Goal: Task Accomplishment & Management: Use online tool/utility

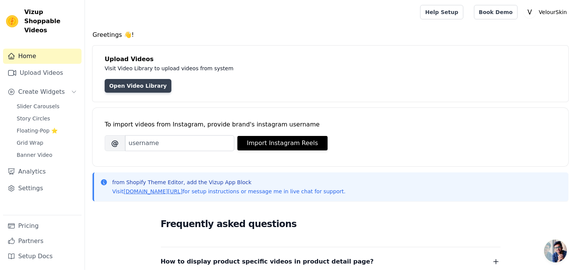
click at [124, 86] on link "Open Video Library" at bounding box center [138, 86] width 67 height 14
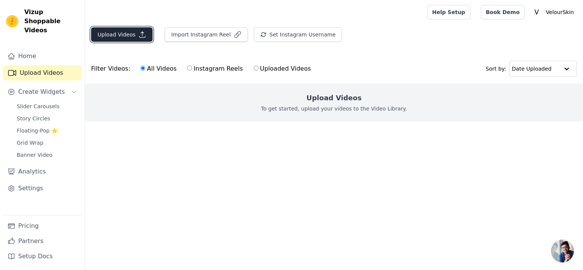
click at [121, 37] on button "Upload Videos" at bounding box center [121, 34] width 61 height 14
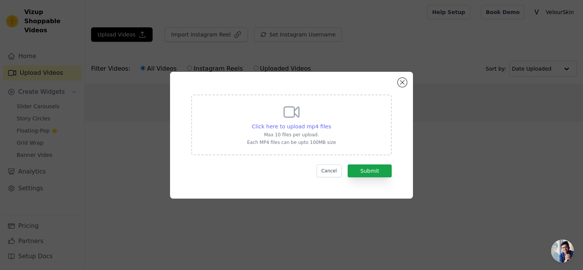
click at [294, 128] on span "Click here to upload mp4 files" at bounding box center [291, 126] width 79 height 6
click at [330, 123] on input "Click here to upload mp4 files Max 10 files per upload. Each MP4 files can be u…" at bounding box center [330, 122] width 0 height 0
type input "C:\fakepath\PinDown.io_@Ashleywachori777_1755847721.mp4"
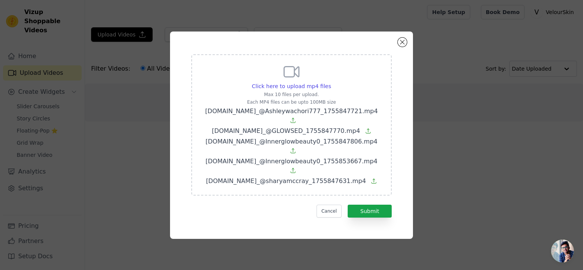
click at [292, 104] on div "Click here to upload mp4 files Max 10 files per upload. Each MP4 files can be u…" at bounding box center [291, 124] width 181 height 123
click at [330, 82] on input "Click here to upload mp4 files Max 10 files per upload. Each MP4 files can be u…" at bounding box center [330, 82] width 0 height 0
click at [368, 204] on button "Submit" at bounding box center [369, 210] width 44 height 13
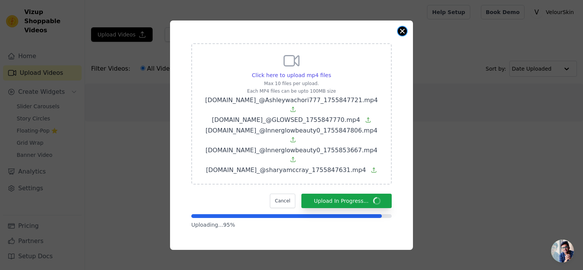
click at [402, 36] on button "Close modal" at bounding box center [401, 31] width 9 height 9
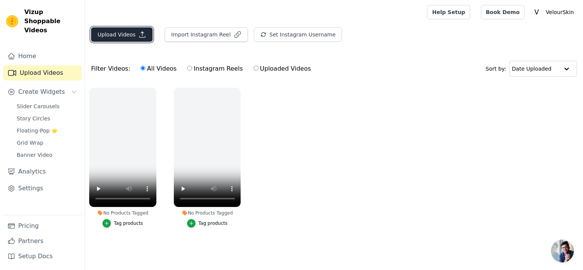
click at [116, 38] on button "Upload Videos" at bounding box center [121, 34] width 61 height 14
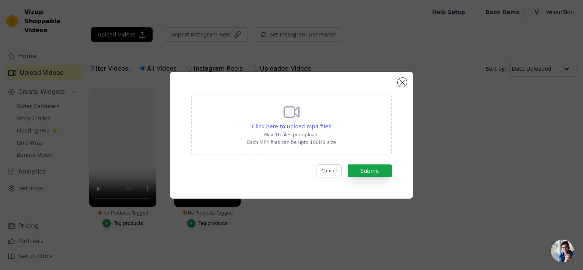
click at [309, 127] on span "Click here to upload mp4 files" at bounding box center [291, 126] width 79 height 6
click at [330, 123] on input "Click here to upload mp4 files Max 10 files per upload. Each MP4 files can be u…" at bounding box center [330, 122] width 0 height 0
type input "C:\fakepath\PinDown.io_@Ashleywachori777_1755847721.mp4"
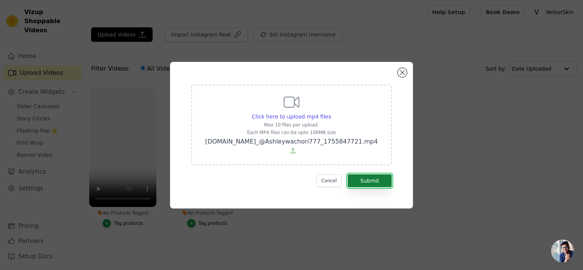
click at [363, 174] on button "Submit" at bounding box center [369, 180] width 44 height 13
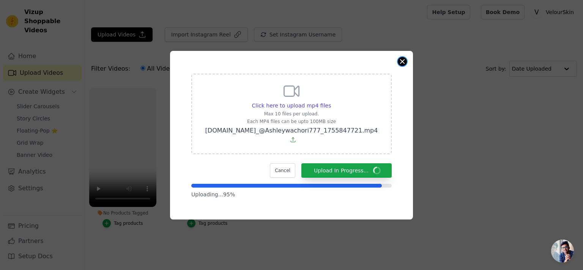
click at [404, 66] on button "Close modal" at bounding box center [401, 61] width 9 height 9
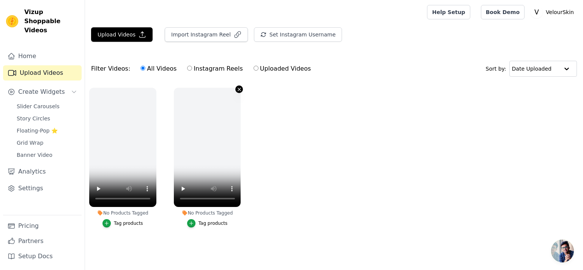
click at [239, 88] on icon "button" at bounding box center [239, 89] width 3 height 3
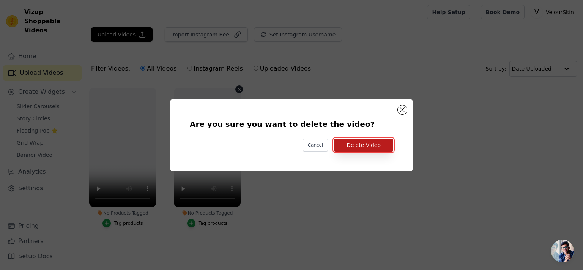
click at [356, 146] on button "Delete Video" at bounding box center [363, 144] width 59 height 13
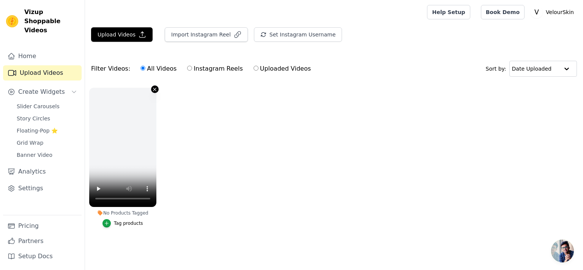
click at [154, 88] on icon "button" at bounding box center [154, 89] width 3 height 3
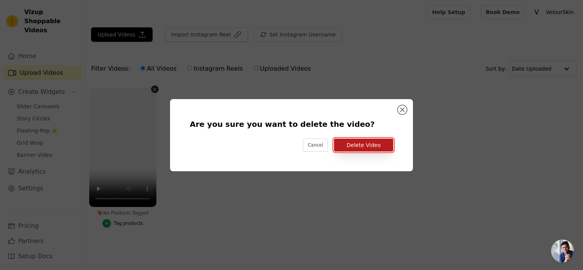
click at [365, 144] on button "Delete Video" at bounding box center [363, 144] width 59 height 13
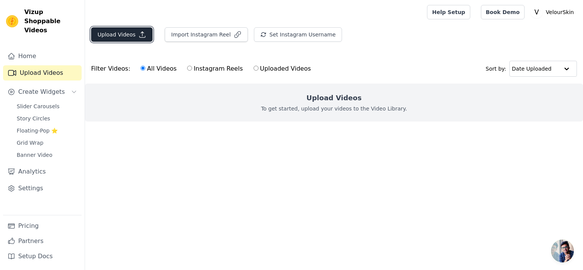
click at [116, 38] on button "Upload Videos" at bounding box center [121, 34] width 61 height 14
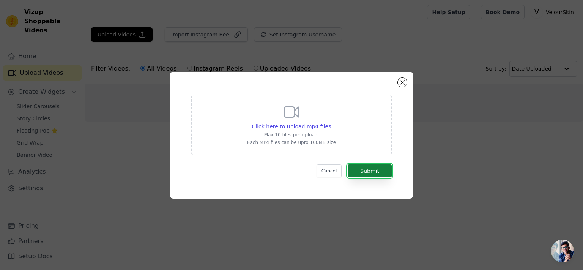
click at [374, 171] on button "Submit" at bounding box center [369, 170] width 44 height 13
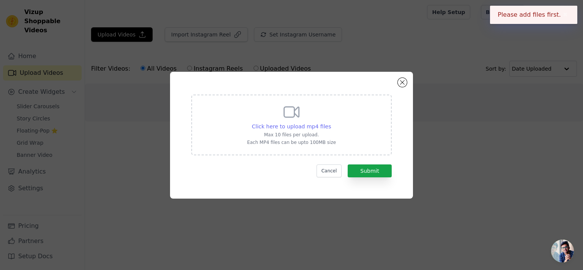
click at [307, 124] on span "Click here to upload mp4 files" at bounding box center [291, 126] width 79 height 6
click at [330, 123] on input "Click here to upload mp4 files Max 10 files per upload. Each MP4 files can be u…" at bounding box center [330, 122] width 0 height 0
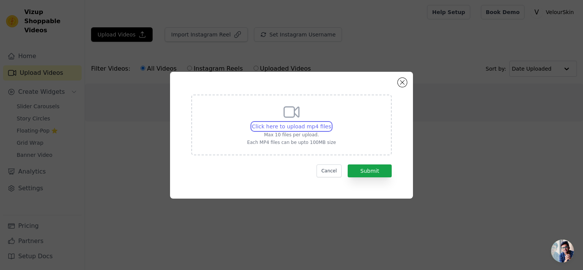
type input "C:\fakepath\PinDown.io_@Ashleywachori777_1755847721.mp4"
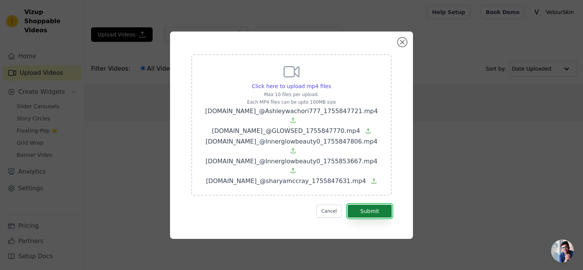
click at [368, 204] on button "Submit" at bounding box center [369, 210] width 44 height 13
click at [373, 204] on button "Submit" at bounding box center [369, 210] width 44 height 13
click at [379, 204] on button "Submit" at bounding box center [369, 210] width 44 height 13
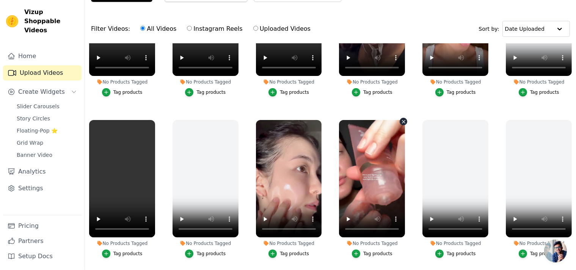
scroll to position [77, 0]
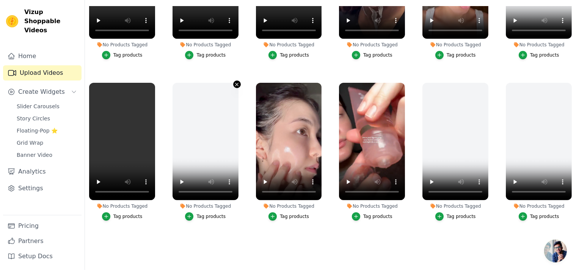
click at [236, 84] on icon "button" at bounding box center [237, 85] width 6 height 6
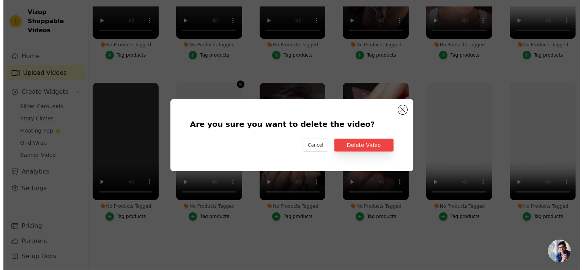
scroll to position [91, 0]
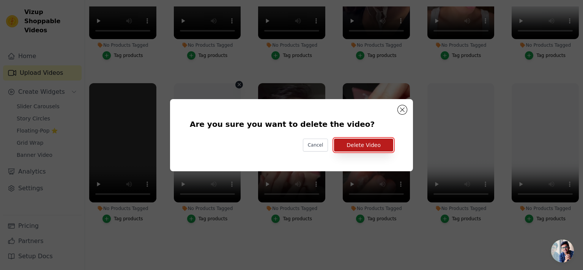
click at [358, 142] on button "Delete Video" at bounding box center [363, 144] width 59 height 13
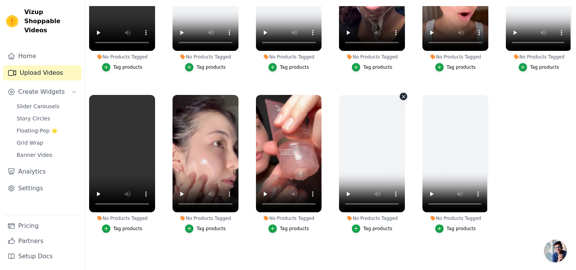
scroll to position [79, 0]
click at [401, 94] on icon "button" at bounding box center [404, 97] width 6 height 6
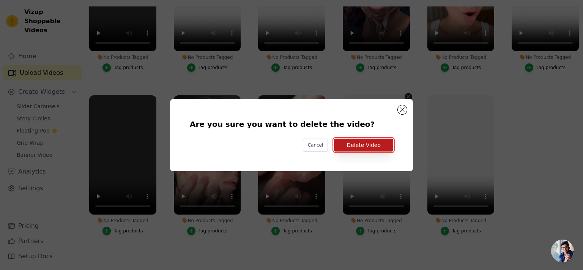
click at [363, 140] on button "Delete Video" at bounding box center [363, 144] width 59 height 13
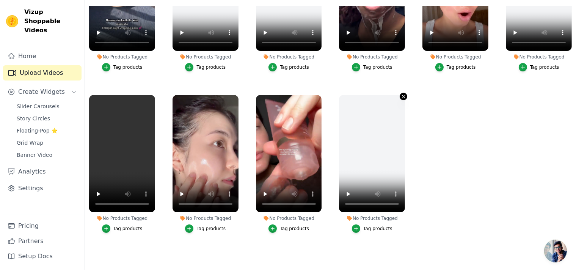
click at [402, 95] on icon "button" at bounding box center [403, 96] width 3 height 3
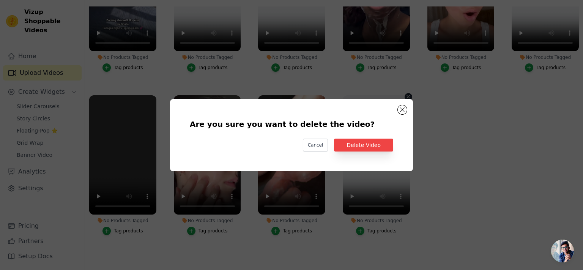
click at [356, 151] on div "Are you sure you want to delete the video? Cancel Delete Video" at bounding box center [291, 135] width 218 height 48
click at [355, 146] on button "Delete Video" at bounding box center [363, 144] width 59 height 13
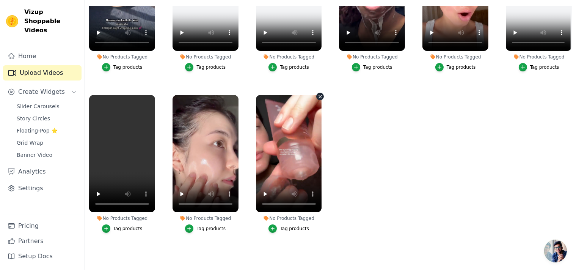
scroll to position [0, 0]
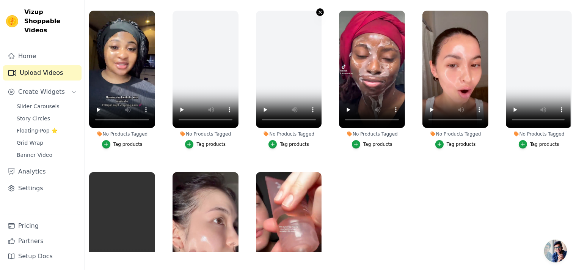
click at [318, 12] on icon "button" at bounding box center [320, 12] width 6 height 6
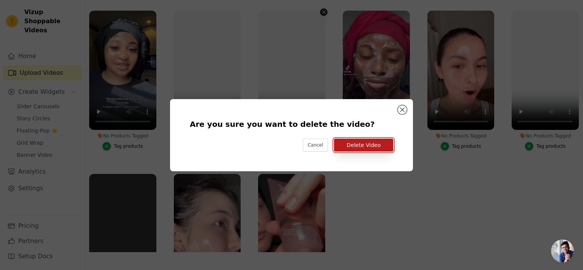
click at [369, 143] on button "Delete Video" at bounding box center [363, 144] width 59 height 13
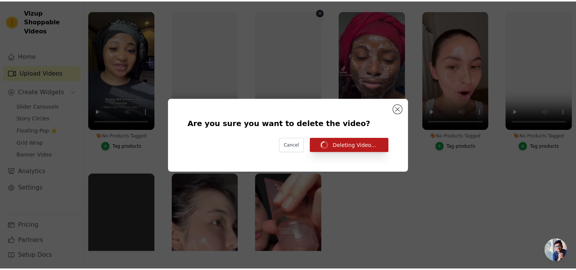
scroll to position [77, 0]
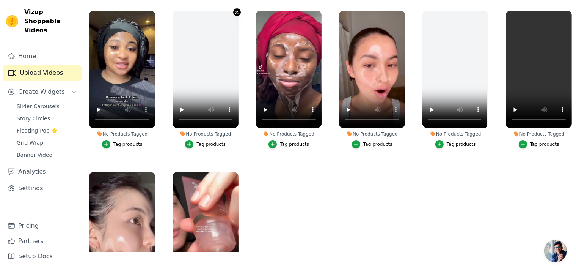
click at [234, 13] on icon "button" at bounding box center [237, 12] width 6 height 6
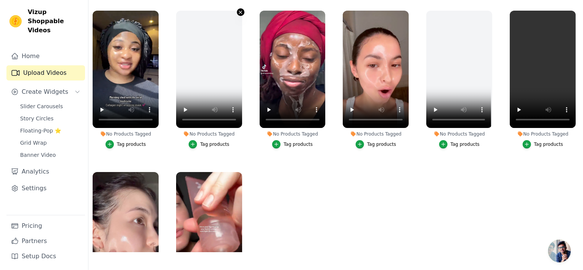
scroll to position [0, 0]
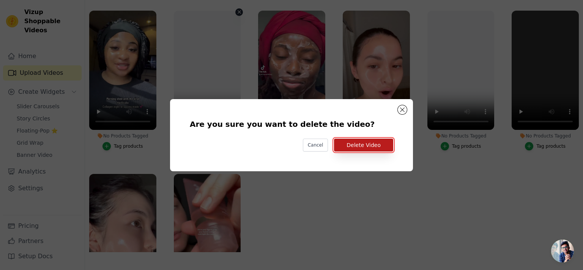
click at [367, 140] on button "Delete Video" at bounding box center [363, 144] width 59 height 13
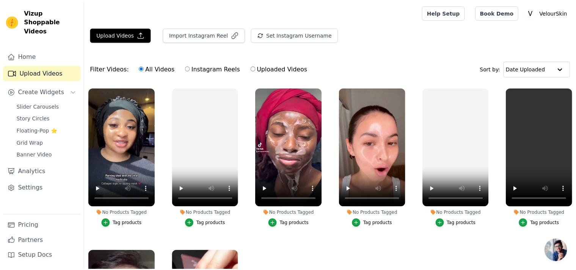
scroll to position [77, 0]
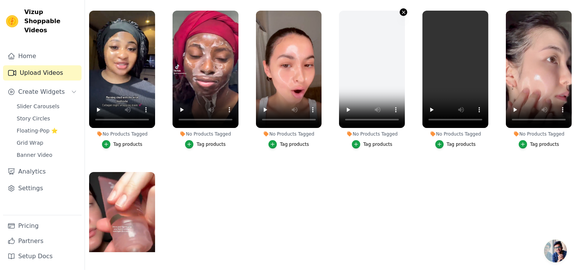
click at [402, 13] on icon "button" at bounding box center [403, 12] width 3 height 3
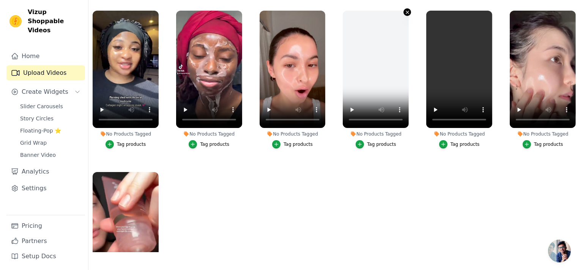
scroll to position [0, 0]
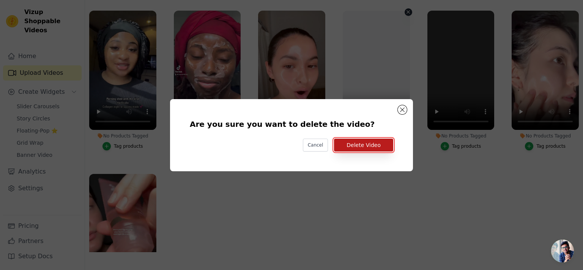
click at [368, 145] on button "Delete Video" at bounding box center [363, 144] width 59 height 13
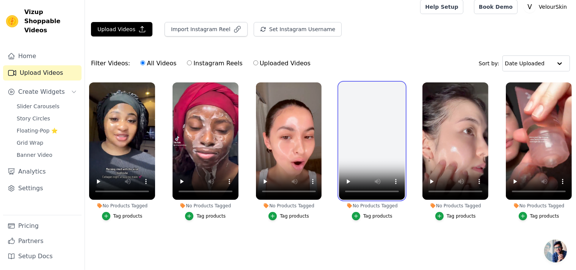
scroll to position [8, 0]
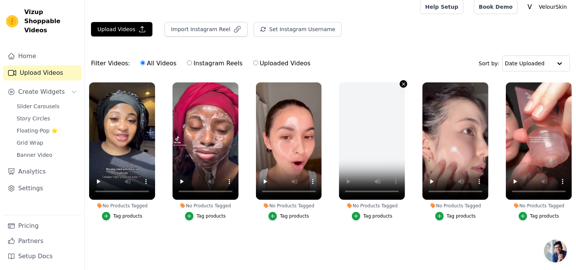
click at [404, 83] on icon "button" at bounding box center [404, 84] width 6 height 6
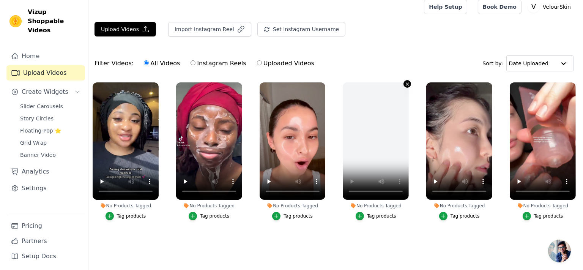
scroll to position [0, 0]
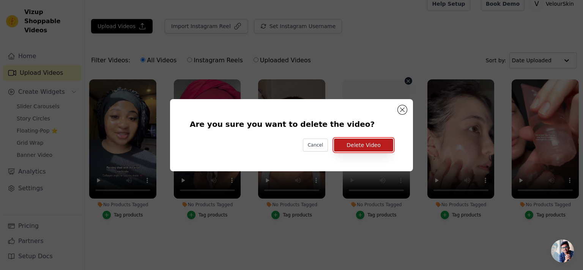
click at [377, 145] on button "Delete Video" at bounding box center [363, 144] width 59 height 13
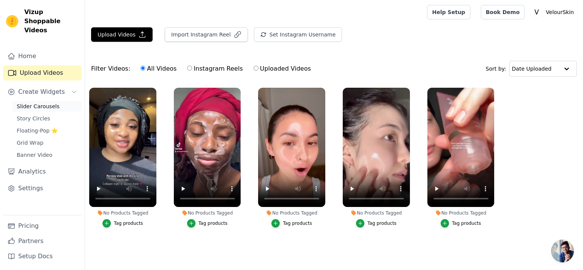
click at [35, 102] on span "Slider Carousels" at bounding box center [38, 106] width 43 height 8
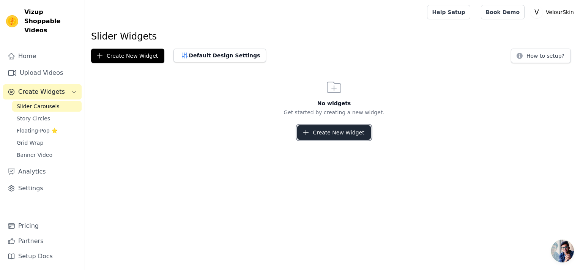
click at [320, 131] on button "Create New Widget" at bounding box center [333, 132] width 73 height 14
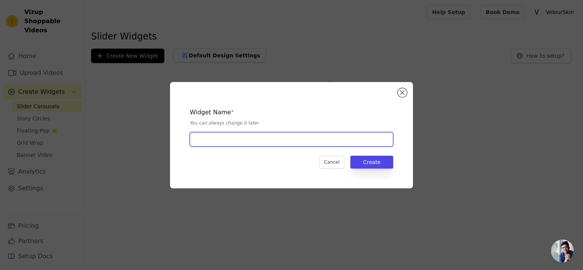
click at [315, 141] on input "text" at bounding box center [291, 139] width 203 height 14
type input "VIDOR"
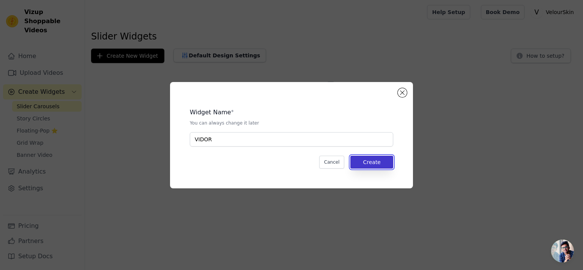
click at [372, 164] on button "Create" at bounding box center [371, 162] width 43 height 13
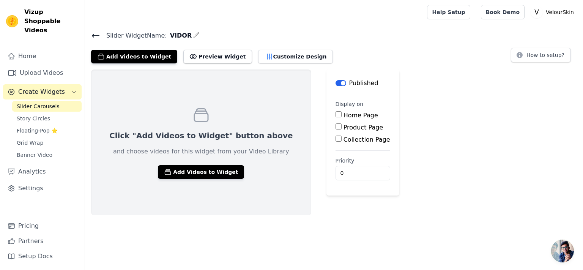
click at [335, 126] on input "Product Page" at bounding box center [338, 126] width 6 height 6
checkbox input "true"
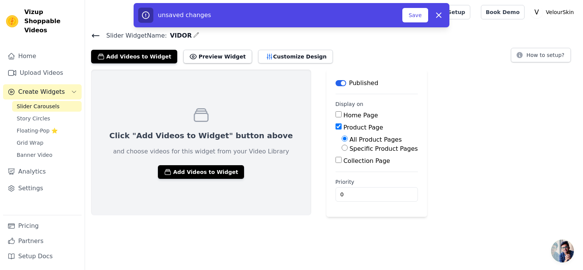
click at [335, 115] on input "Home Page" at bounding box center [338, 114] width 6 height 6
checkbox input "true"
click at [205, 175] on button "Add Videos to Widget" at bounding box center [201, 172] width 86 height 14
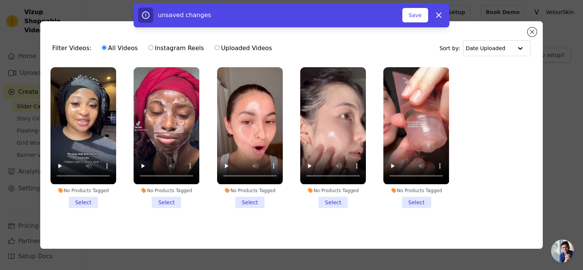
click at [83, 201] on li "No Products Tagged Select" at bounding box center [83, 137] width 66 height 140
click at [0, 0] on input "No Products Tagged Select" at bounding box center [0, 0] width 0 height 0
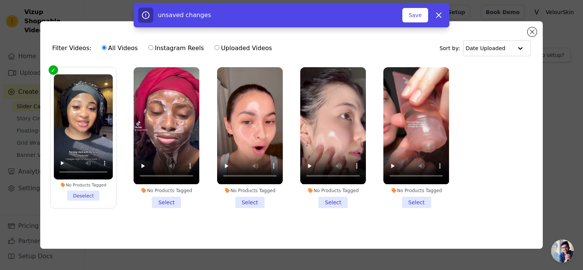
click at [160, 201] on li "No Products Tagged Select" at bounding box center [167, 137] width 66 height 140
click at [0, 0] on input "No Products Tagged Select" at bounding box center [0, 0] width 0 height 0
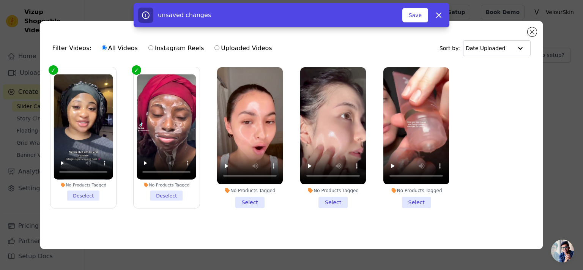
click at [251, 200] on li "No Products Tagged Select" at bounding box center [250, 137] width 66 height 140
click at [0, 0] on input "No Products Tagged Select" at bounding box center [0, 0] width 0 height 0
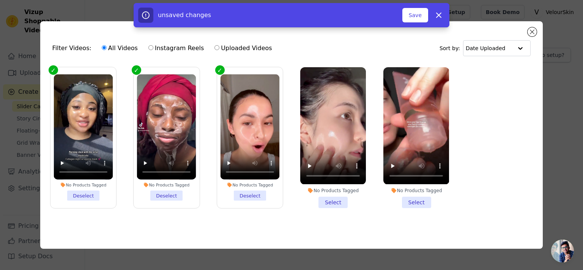
click at [330, 203] on li "No Products Tagged Select" at bounding box center [333, 137] width 66 height 140
click at [0, 0] on input "No Products Tagged Select" at bounding box center [0, 0] width 0 height 0
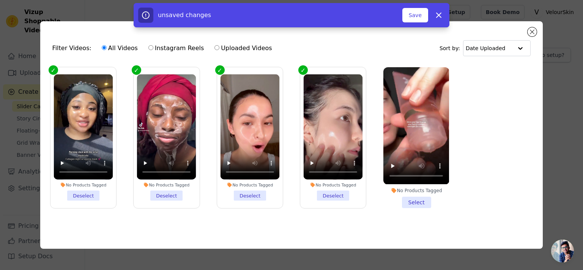
click at [412, 201] on li "No Products Tagged Select" at bounding box center [416, 137] width 66 height 140
click at [0, 0] on input "No Products Tagged Select" at bounding box center [0, 0] width 0 height 0
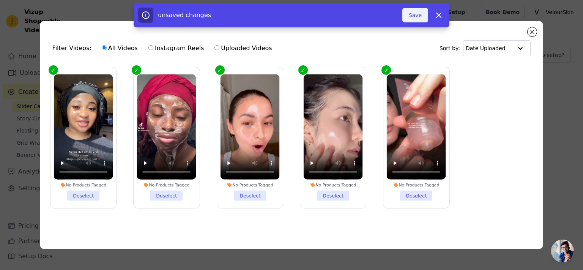
click at [415, 14] on button "Save" at bounding box center [415, 15] width 26 height 14
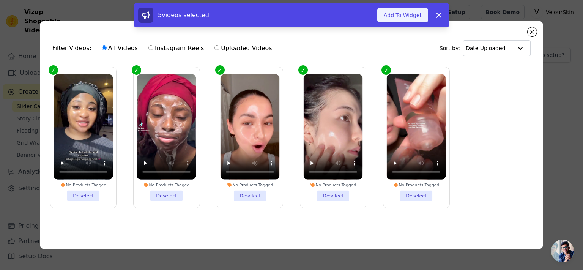
click at [409, 17] on button "Add To Widget" at bounding box center [402, 15] width 51 height 14
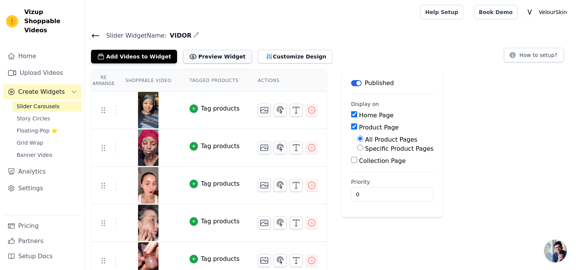
click at [195, 58] on button "Preview Widget" at bounding box center [217, 57] width 68 height 14
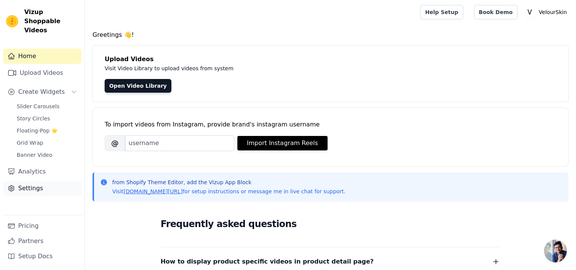
click at [43, 182] on link "Settings" at bounding box center [42, 188] width 79 height 15
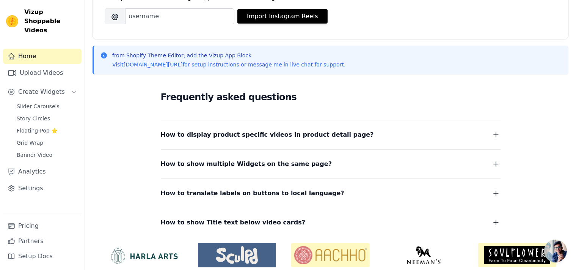
scroll to position [155, 0]
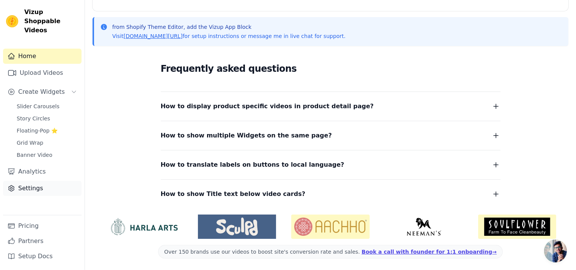
click at [33, 181] on link "Settings" at bounding box center [42, 188] width 79 height 15
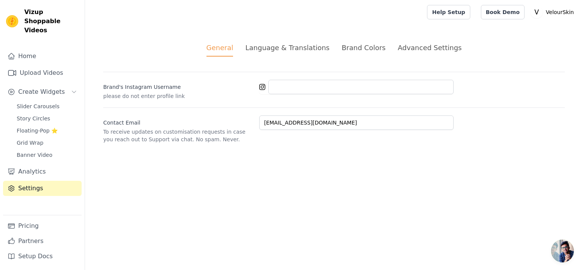
click at [412, 49] on div "Advanced Settings" at bounding box center [429, 47] width 64 height 10
